Goal: Task Accomplishment & Management: Use online tool/utility

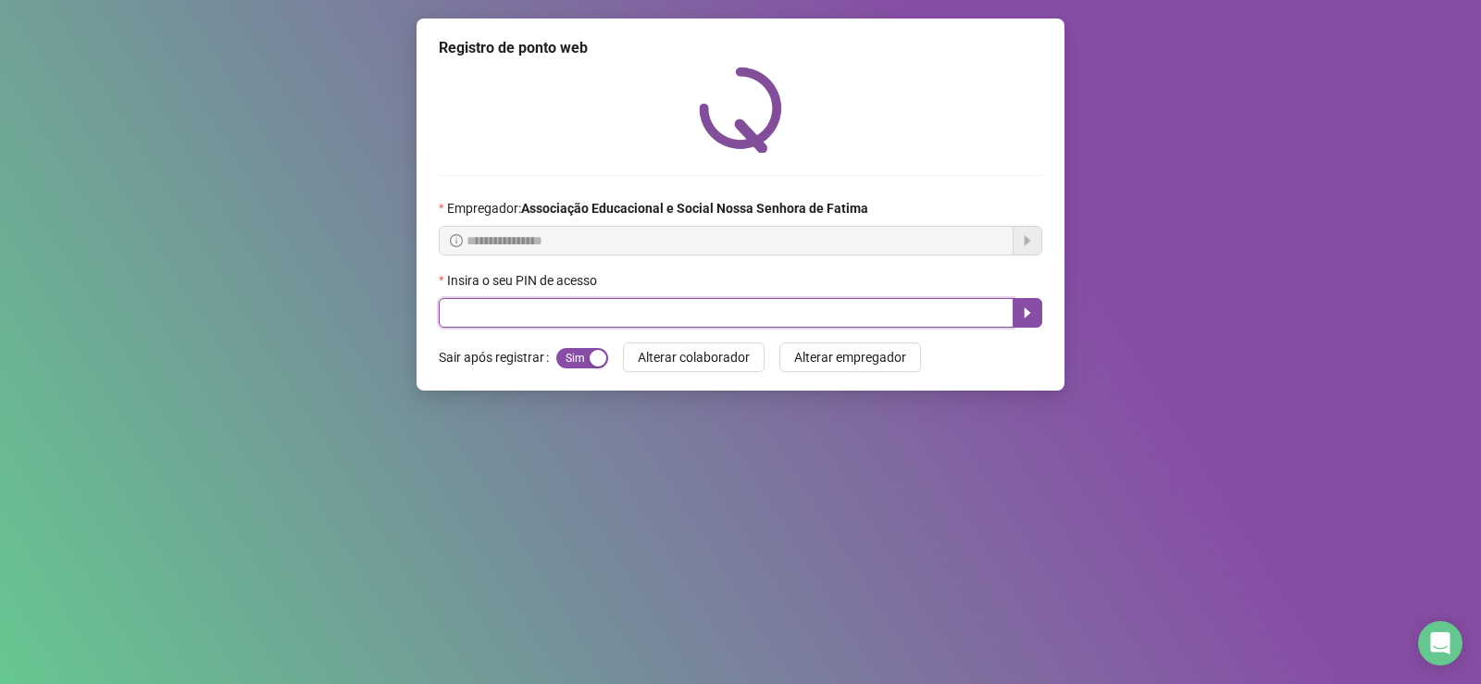
click at [485, 306] on input "text" at bounding box center [726, 313] width 575 height 30
type input "****"
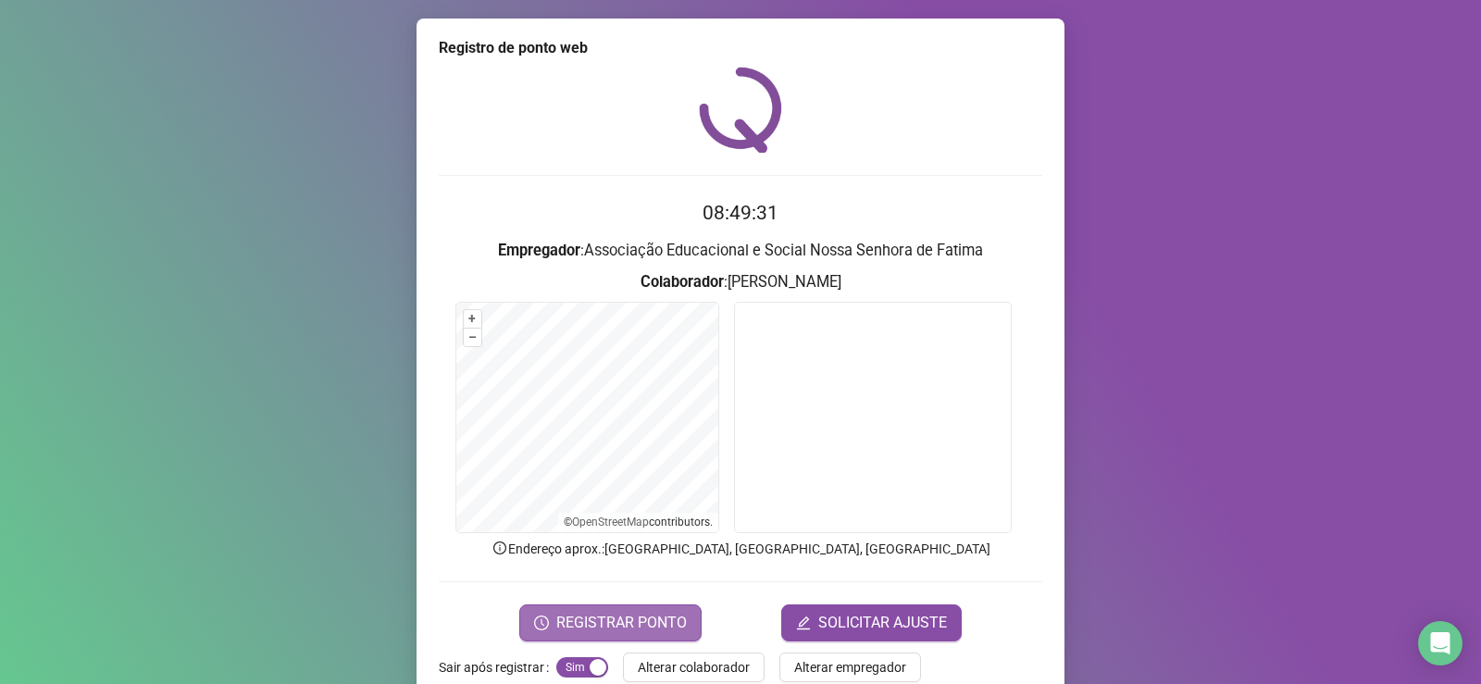
click at [634, 612] on span "REGISTRAR PONTO" at bounding box center [621, 623] width 131 height 22
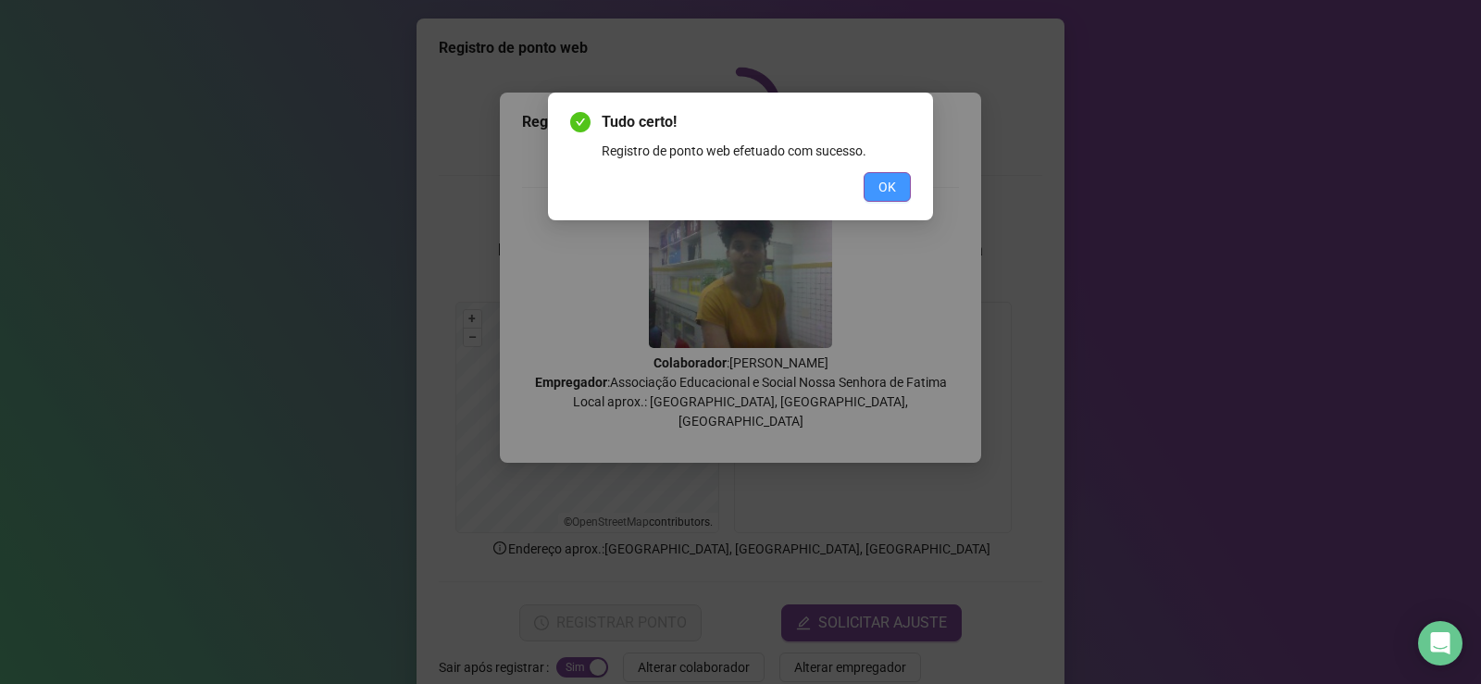
click at [888, 188] on span "OK" at bounding box center [887, 187] width 18 height 20
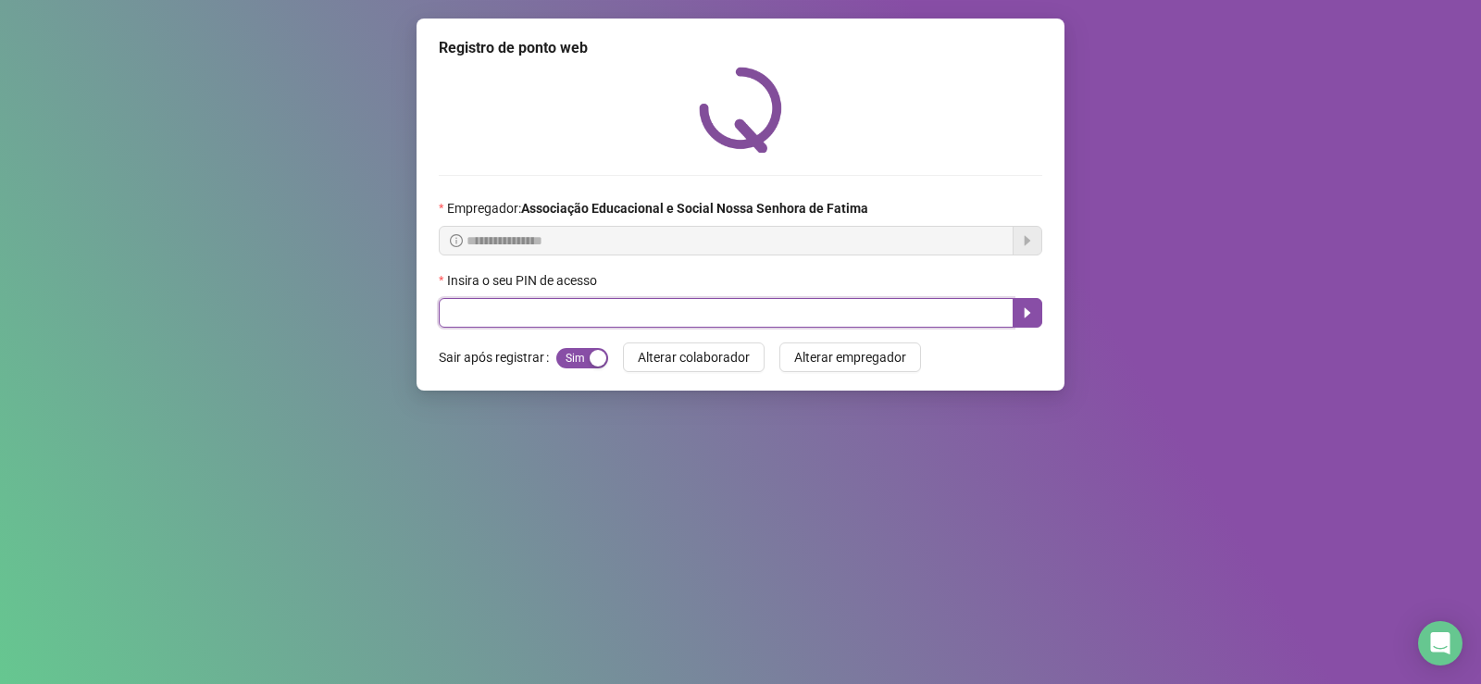
click at [724, 316] on input "text" at bounding box center [726, 313] width 575 height 30
type input "*"
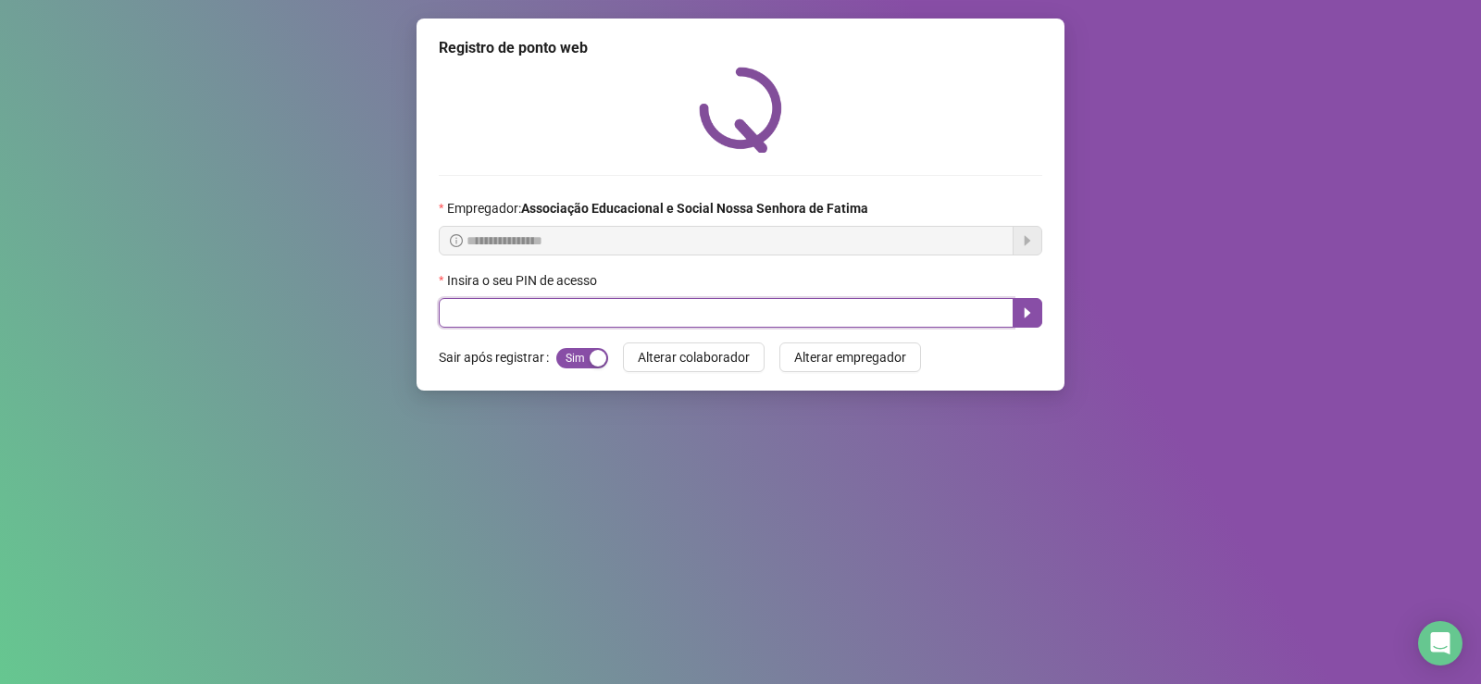
click at [793, 313] on input "text" at bounding box center [726, 313] width 575 height 30
type input "****"
click at [1026, 324] on button "button" at bounding box center [1028, 313] width 30 height 30
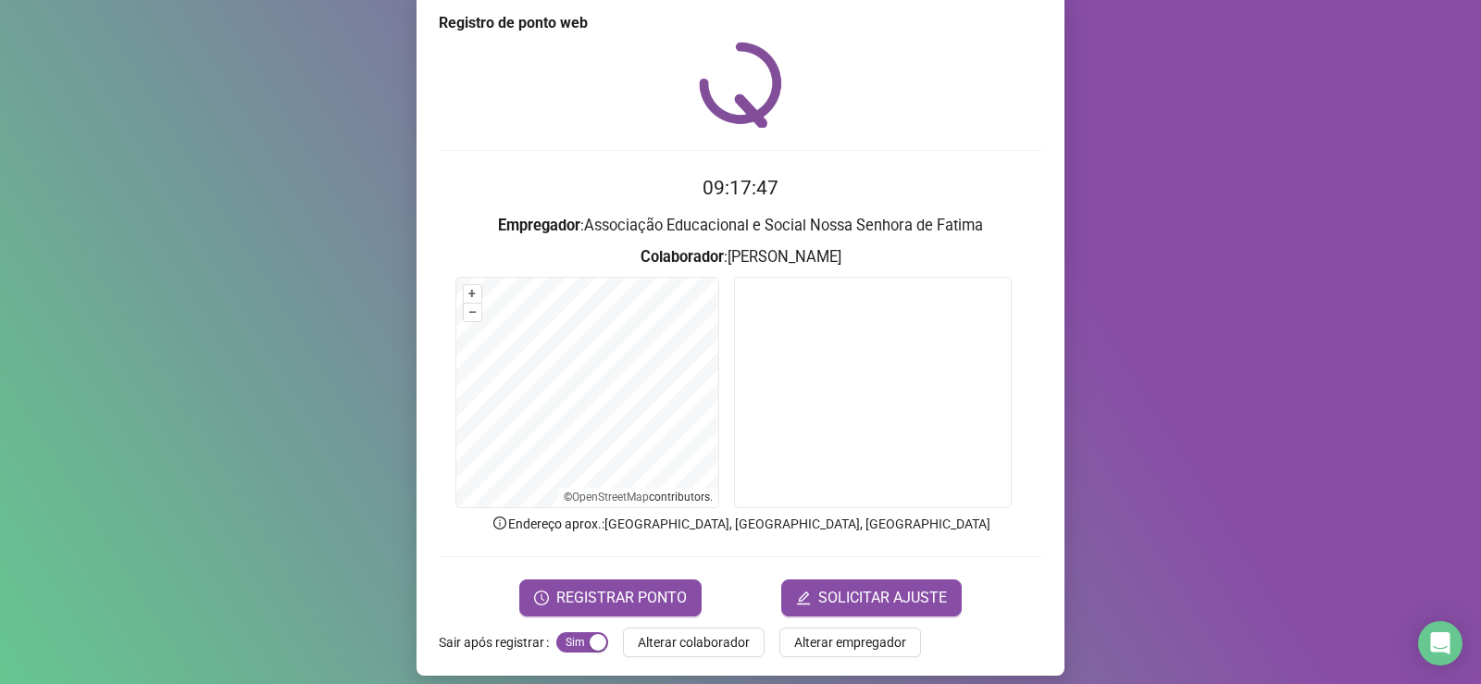
scroll to position [39, 0]
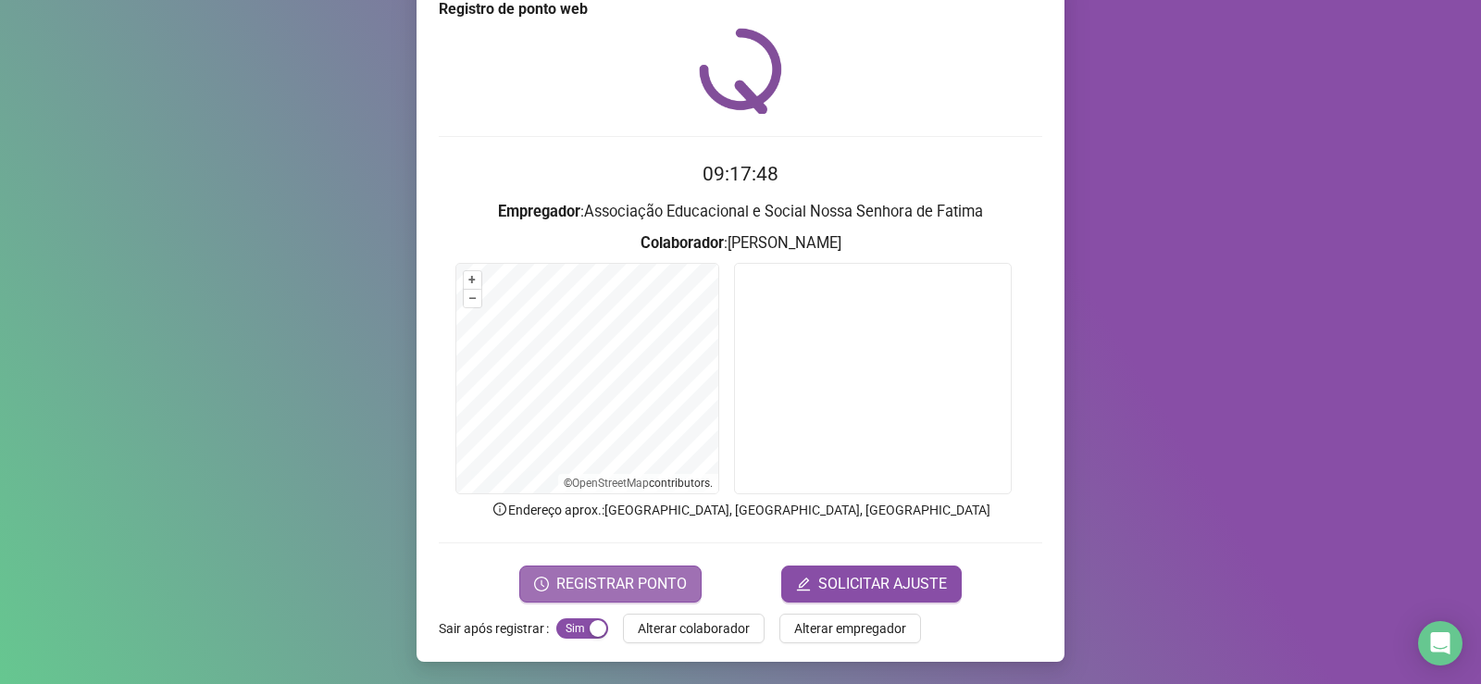
click at [604, 585] on span "REGISTRAR PONTO" at bounding box center [621, 584] width 131 height 22
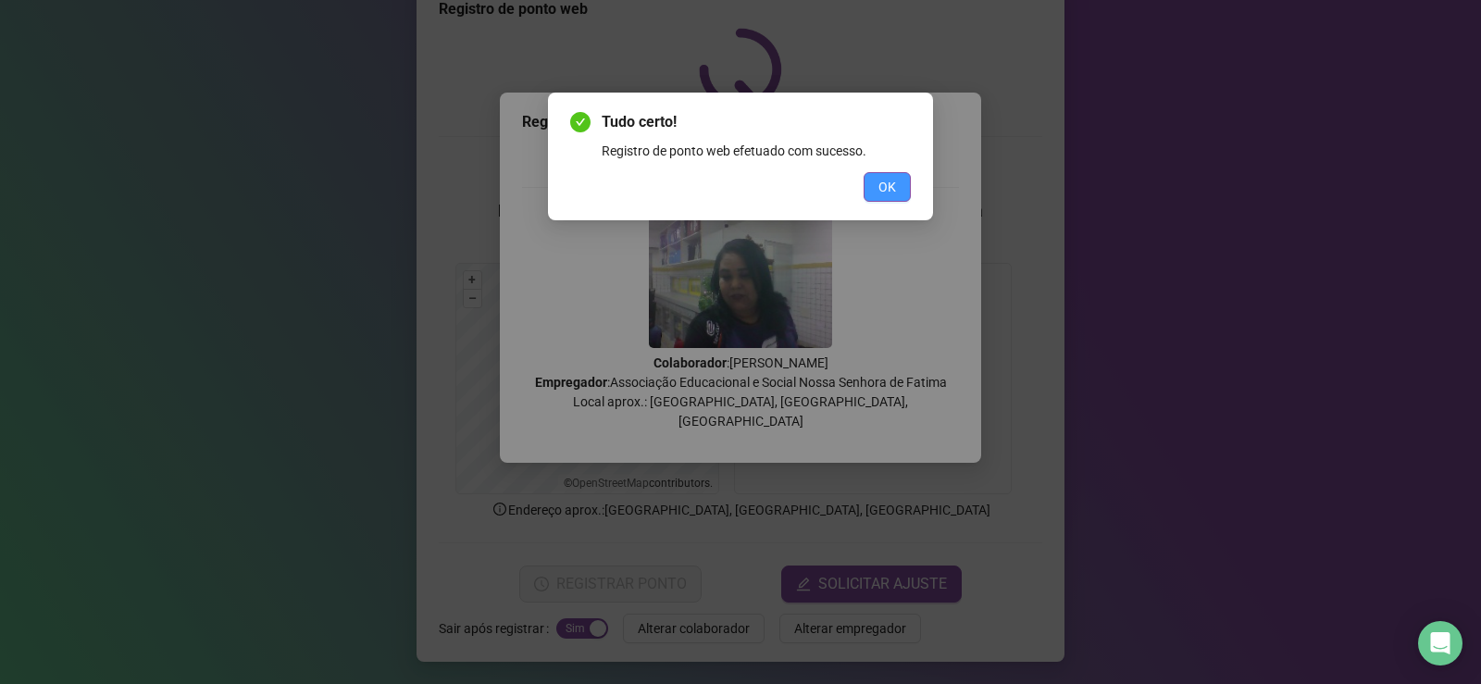
click at [879, 183] on span "OK" at bounding box center [887, 187] width 18 height 20
